Goal: Navigation & Orientation: Find specific page/section

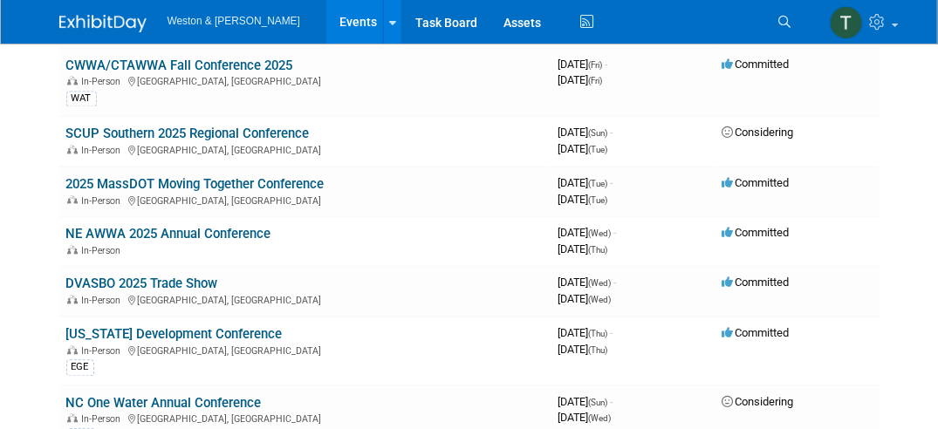
scroll to position [1241, 0]
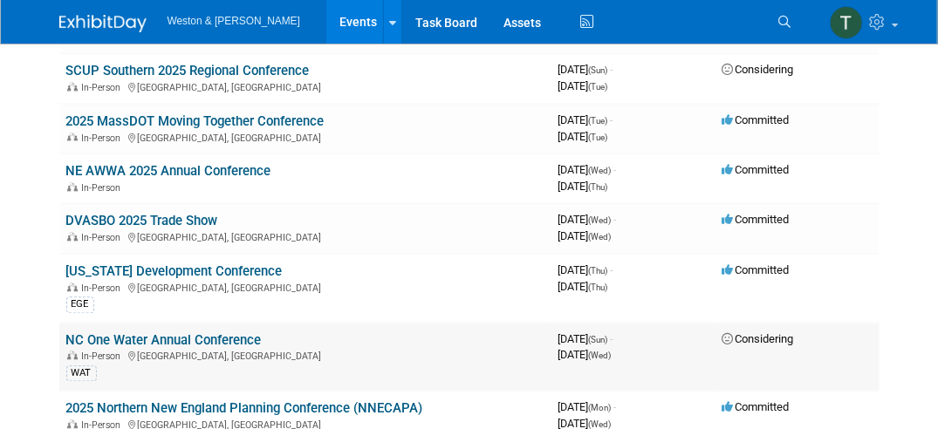
click at [225, 332] on link "NC One Water Annual Conference" at bounding box center [163, 340] width 195 height 16
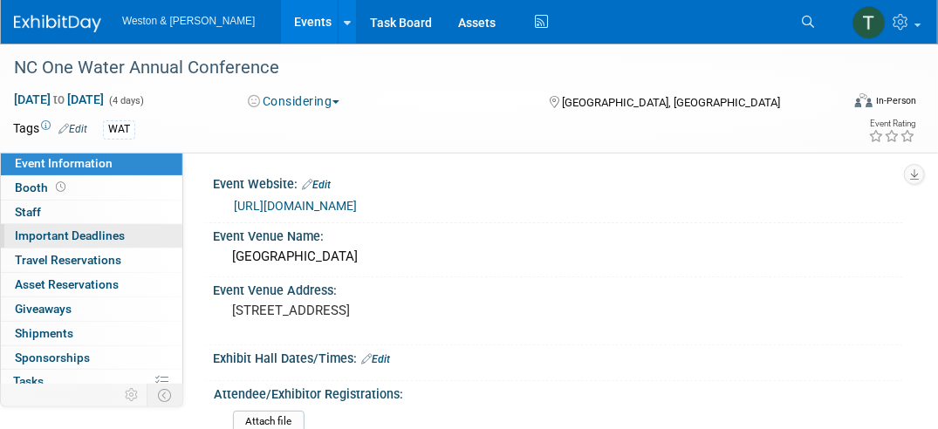
click at [50, 243] on link "Important Deadlines" at bounding box center [91, 236] width 181 height 24
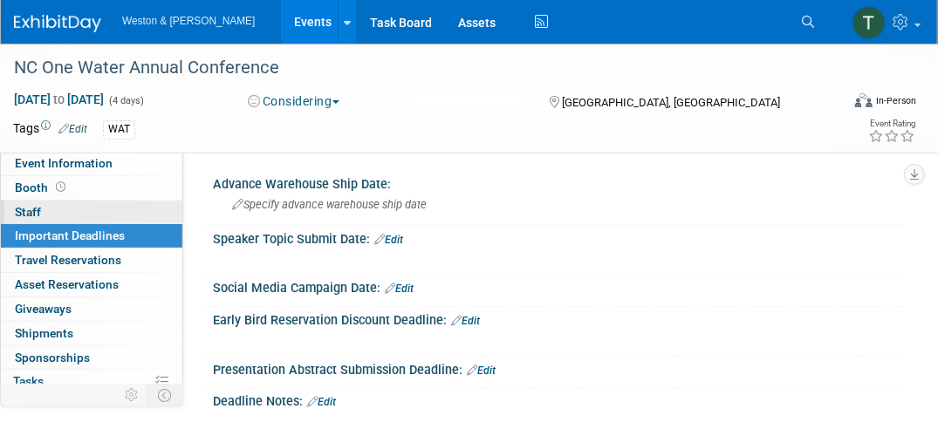
click at [40, 212] on span "Staff 0" at bounding box center [28, 212] width 26 height 14
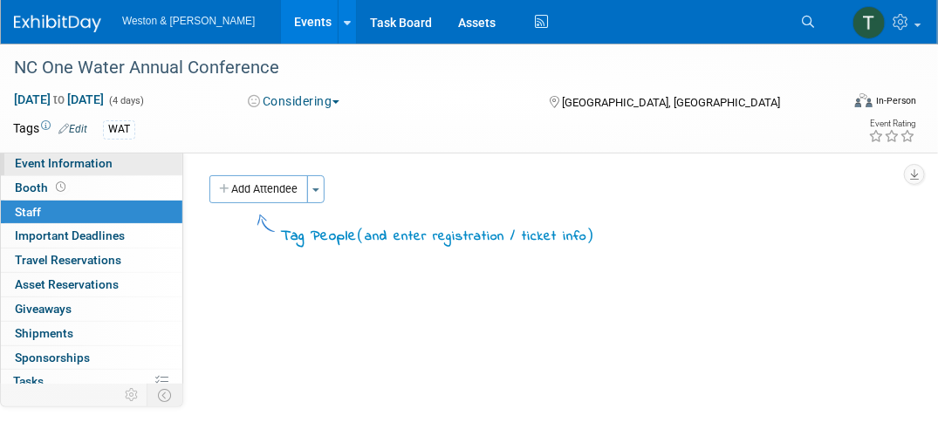
click at [51, 159] on span "Event Information" at bounding box center [64, 163] width 98 height 14
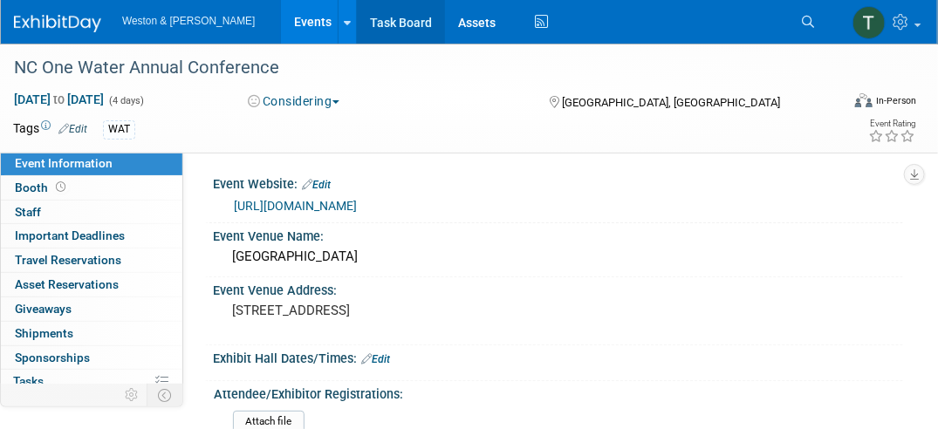
click at [367, 28] on link "Task Board" at bounding box center [401, 22] width 88 height 44
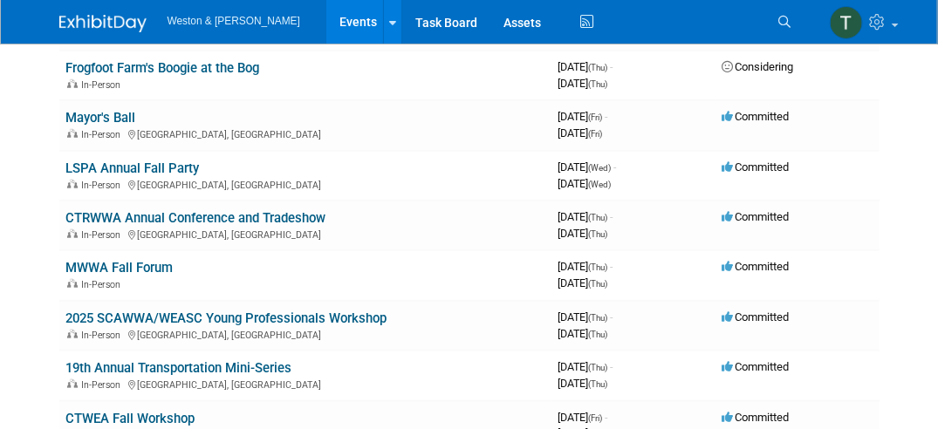
scroll to position [487, 0]
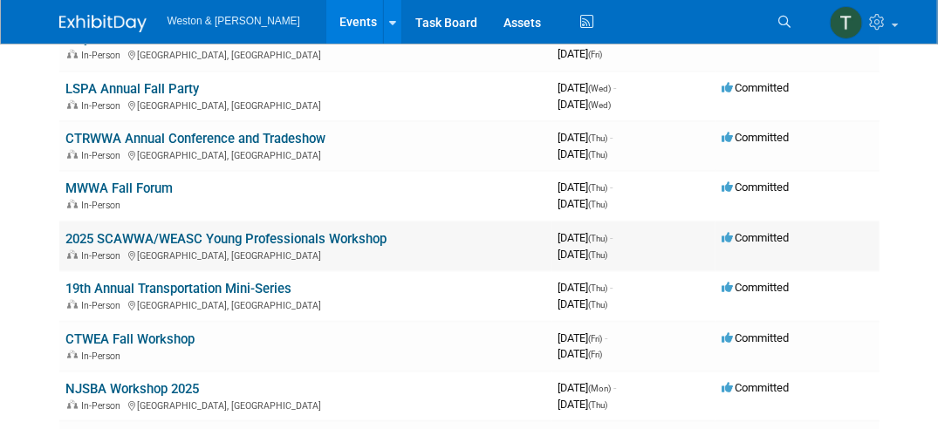
click at [192, 231] on link "2025 SCAWWA/WEASC Young Professionals Workshop" at bounding box center [226, 239] width 321 height 16
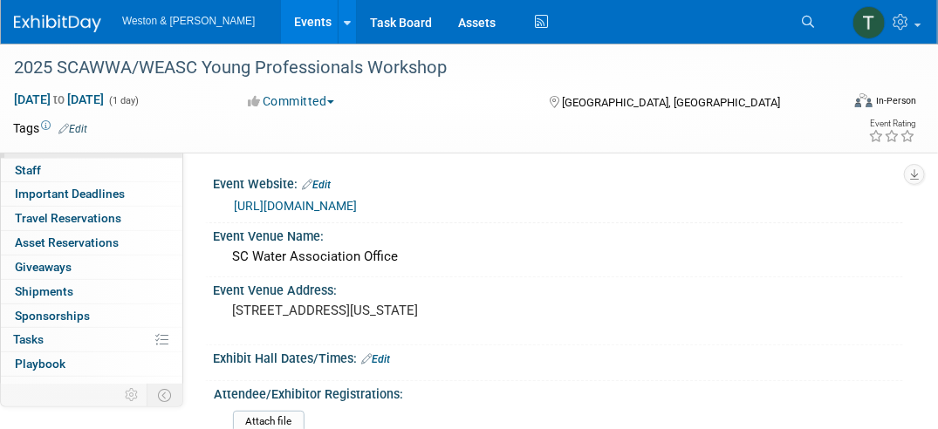
scroll to position [81, 0]
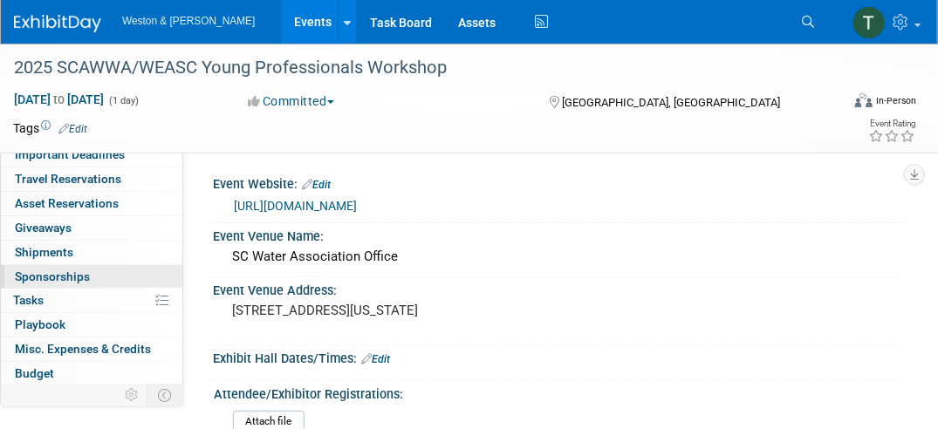
click at [37, 270] on span "Sponsorships 0" at bounding box center [52, 277] width 75 height 14
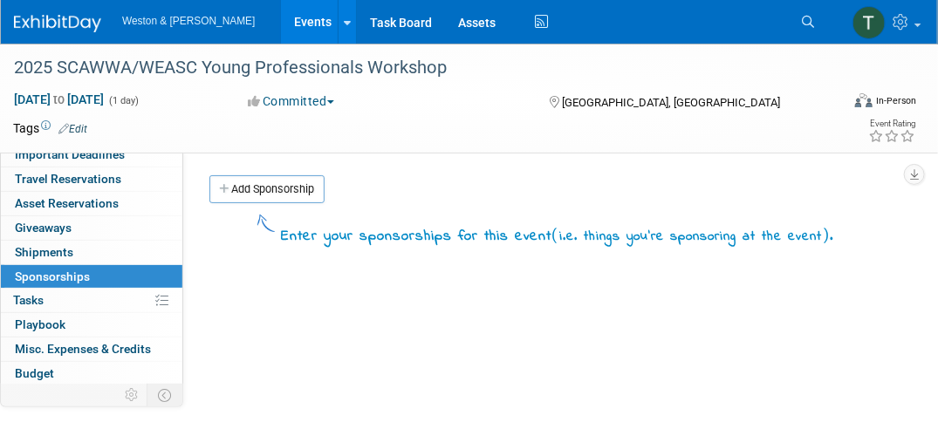
scroll to position [0, 0]
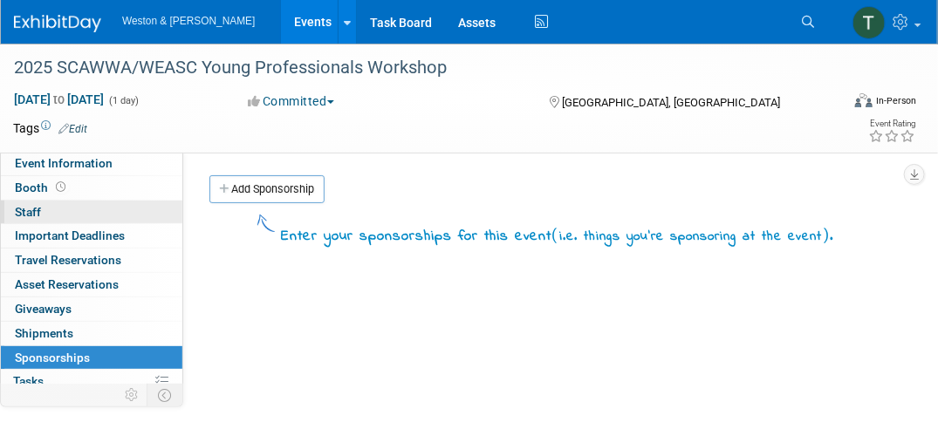
click at [39, 208] on span "Staff 0" at bounding box center [28, 212] width 26 height 14
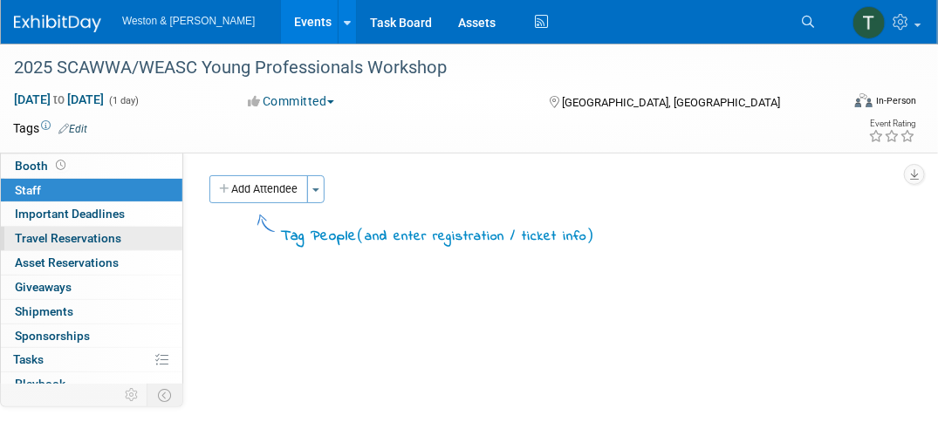
scroll to position [150, 0]
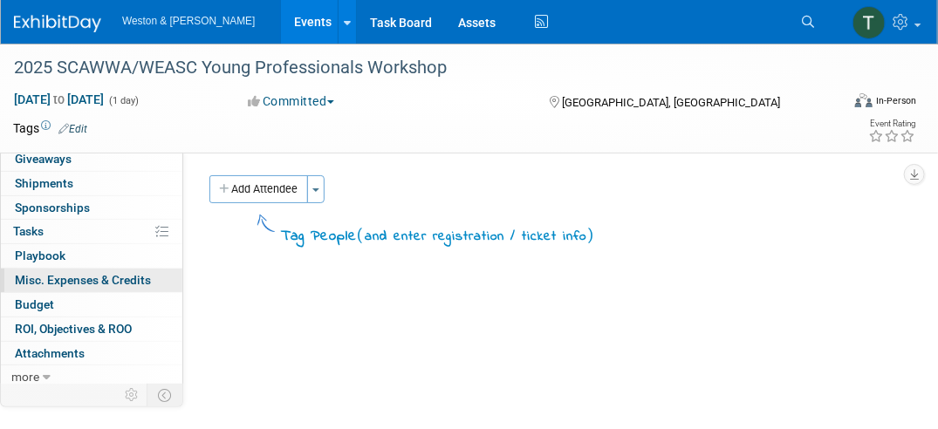
click at [45, 273] on span "Misc. Expenses & Credits 0" at bounding box center [83, 280] width 136 height 14
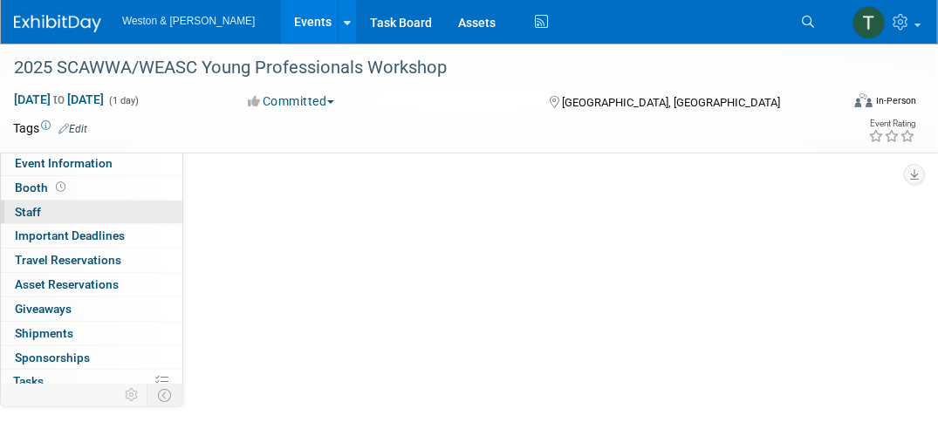
scroll to position [0, 0]
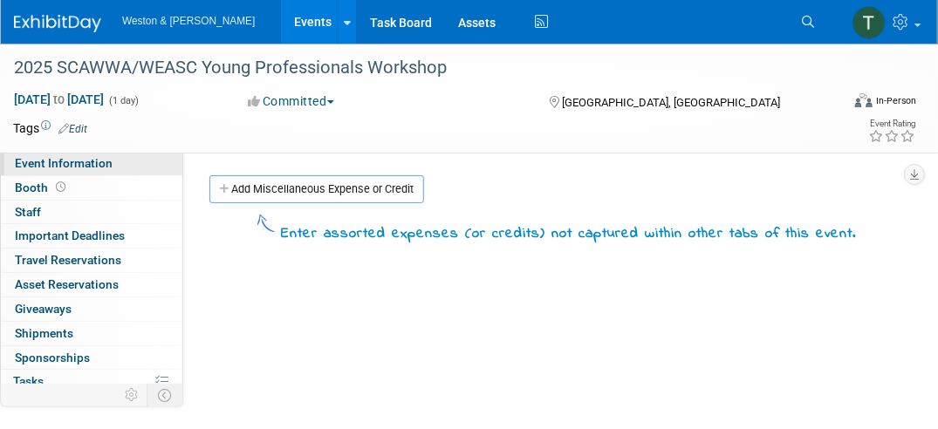
click at [47, 160] on span "Event Information" at bounding box center [64, 163] width 98 height 14
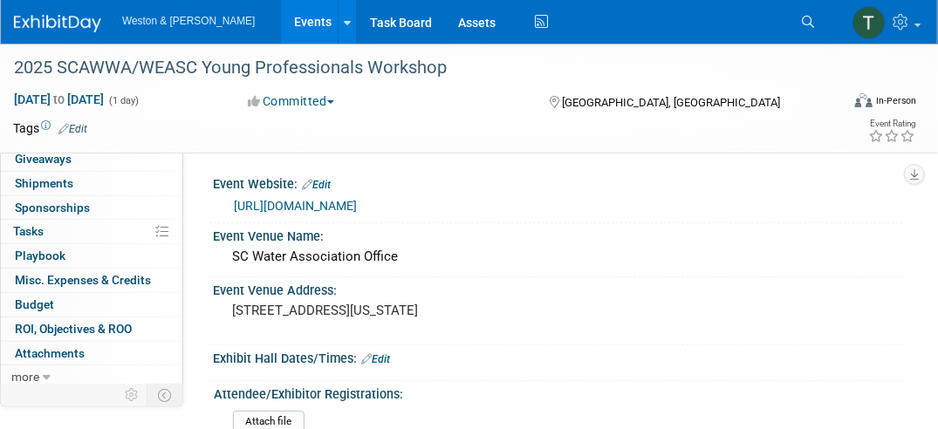
click at [186, 22] on span "Weston & [PERSON_NAME]" at bounding box center [188, 21] width 133 height 12
click at [906, 24] on icon at bounding box center [903, 22] width 20 height 16
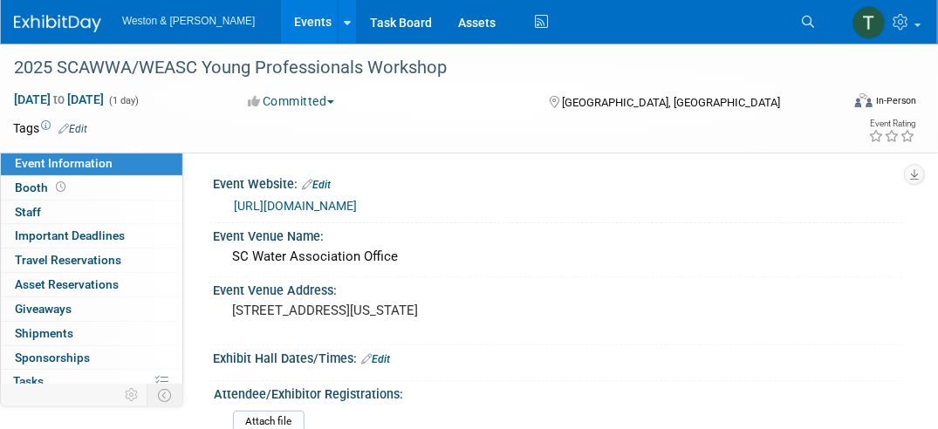
click at [66, 20] on img at bounding box center [57, 23] width 87 height 17
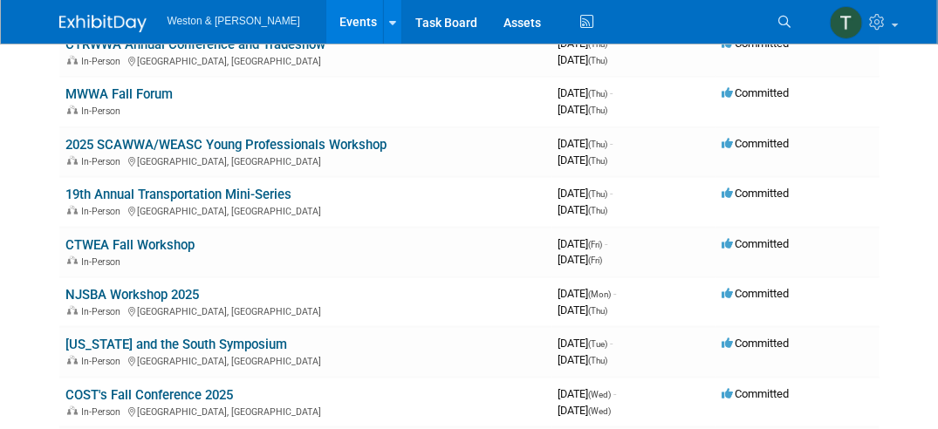
scroll to position [587, 0]
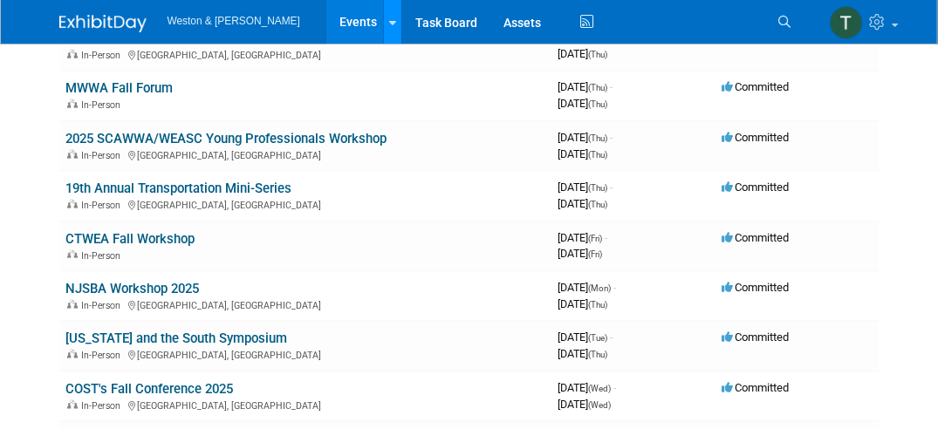
click at [389, 22] on icon at bounding box center [392, 22] width 7 height 11
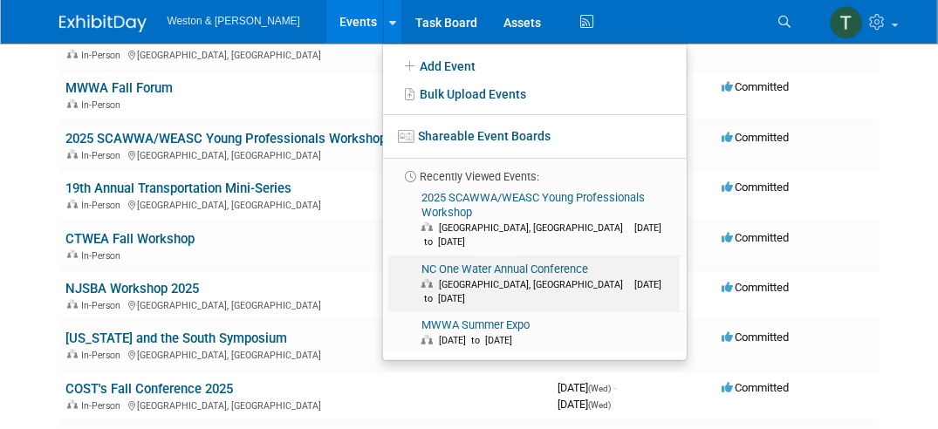
click at [508, 279] on span "[DATE] to [DATE]" at bounding box center [541, 291] width 240 height 25
